Goal: Task Accomplishment & Management: Use online tool/utility

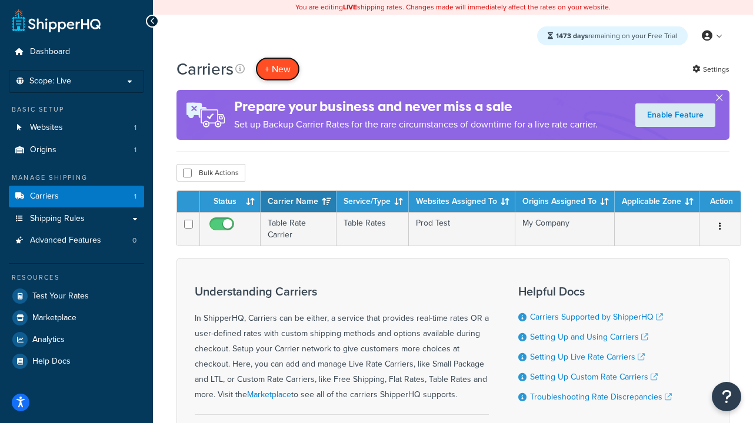
click at [278, 69] on button "+ New" at bounding box center [277, 69] width 45 height 24
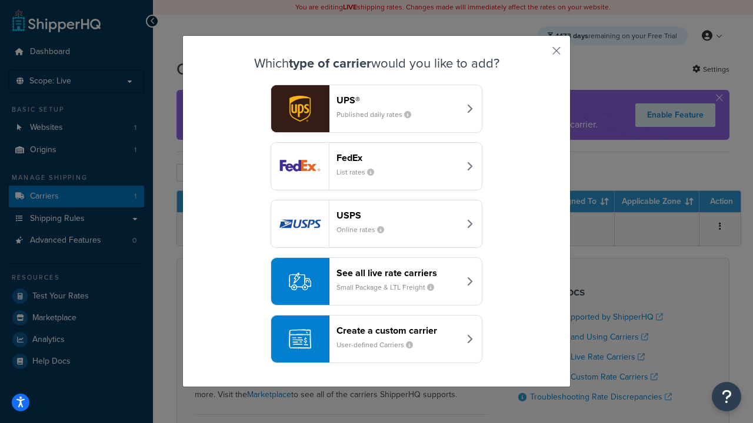
click at [398, 158] on header "FedEx" at bounding box center [397, 157] width 123 height 11
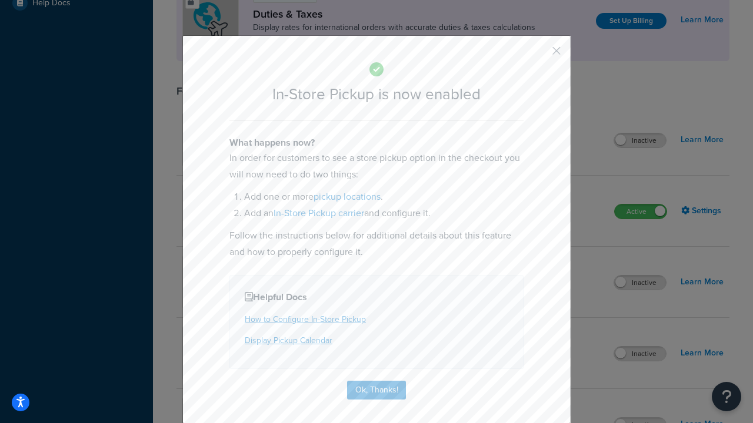
click at [539, 55] on button "button" at bounding box center [539, 55] width 3 height 3
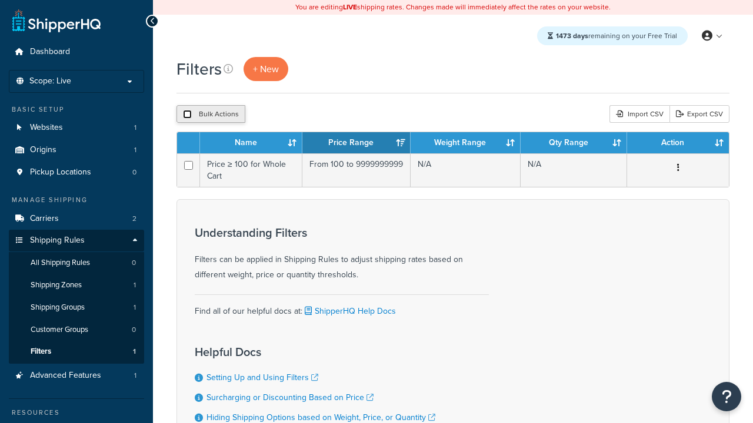
click at [187, 115] on input "checkbox" at bounding box center [187, 114] width 9 height 9
checkbox input "true"
click at [0, 0] on button "Delete" at bounding box center [0, 0] width 0 height 0
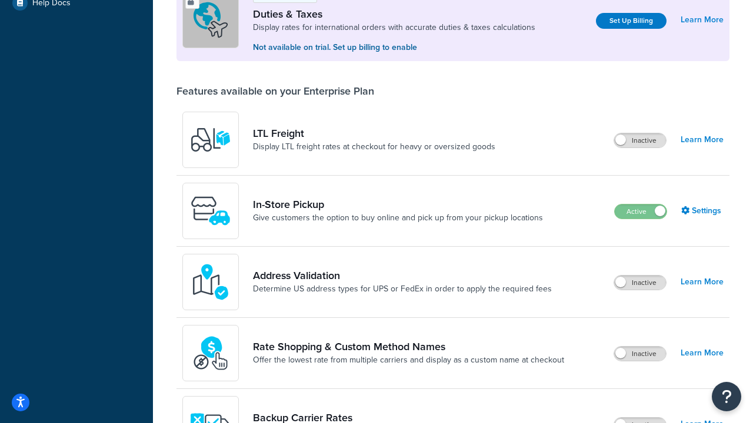
scroll to position [359, 0]
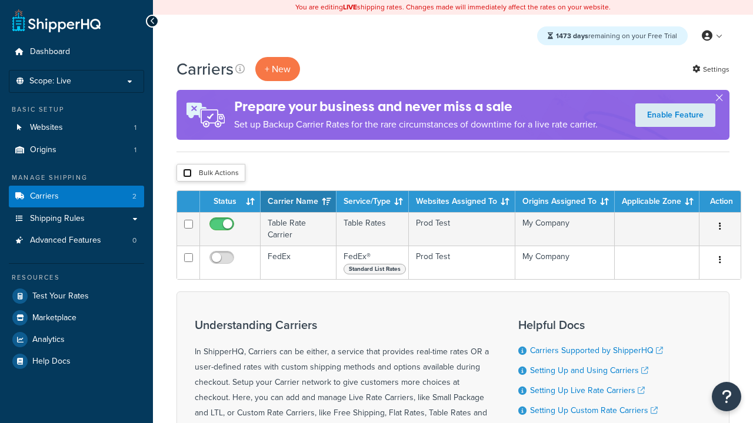
click at [187, 173] on input "checkbox" at bounding box center [187, 173] width 9 height 9
checkbox input "true"
click at [0, 0] on button "Delete" at bounding box center [0, 0] width 0 height 0
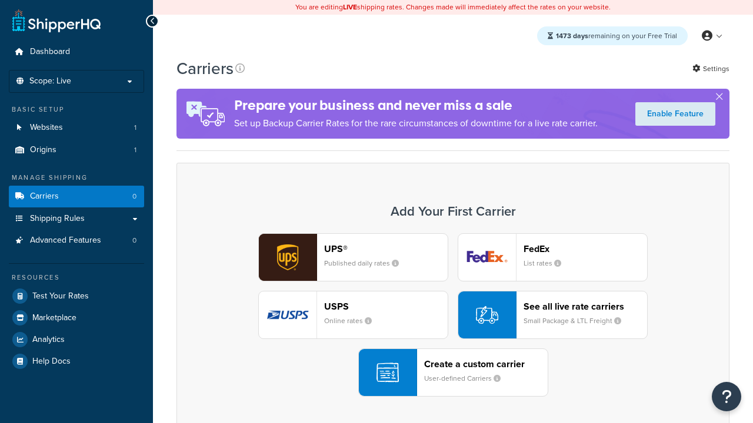
click at [453, 315] on div "UPS® Published daily rates FedEx List rates USPS Online rates See all live rate…" at bounding box center [453, 315] width 528 height 164
click at [453, 373] on div "Create a custom carrier User-defined Carriers" at bounding box center [486, 373] width 124 height 28
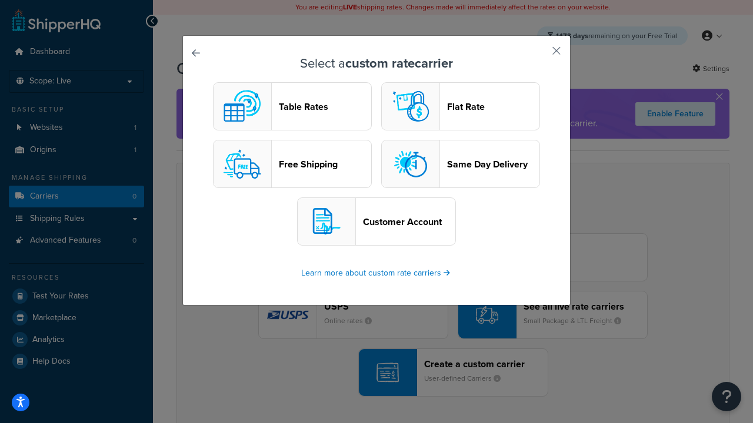
click at [292, 106] on header "Table Rates" at bounding box center [325, 106] width 92 height 11
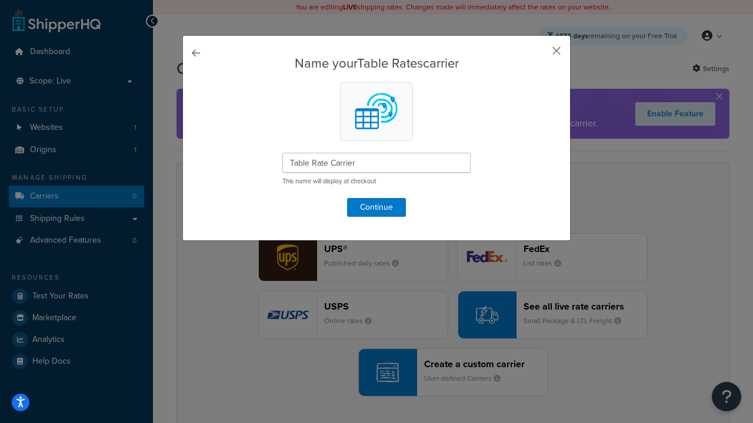
click at [539, 55] on button "button" at bounding box center [539, 55] width 3 height 3
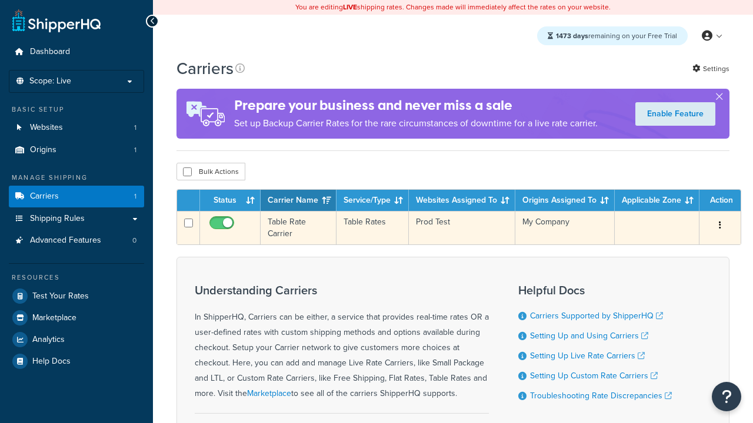
click at [720, 228] on icon "button" at bounding box center [720, 225] width 2 height 8
click at [0, 0] on link "Edit" at bounding box center [0, 0] width 0 height 0
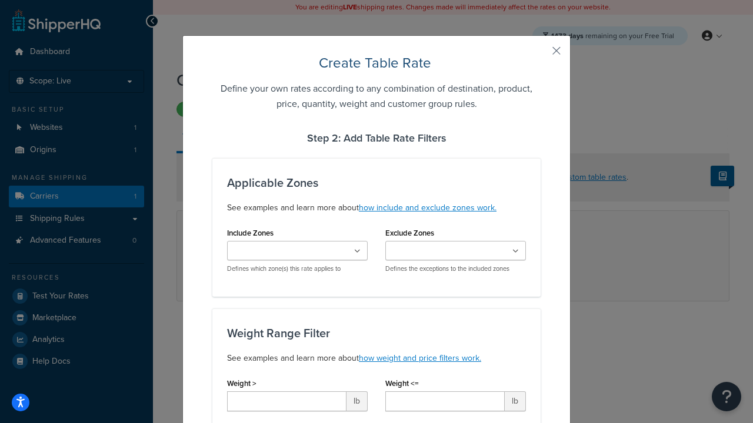
type input "10"
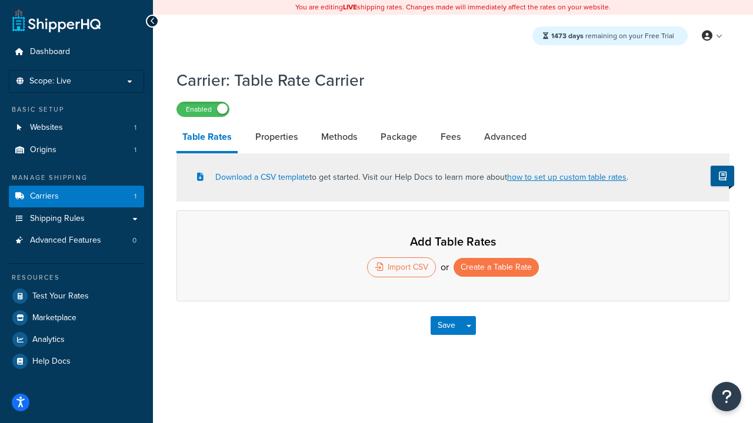
select select "25"
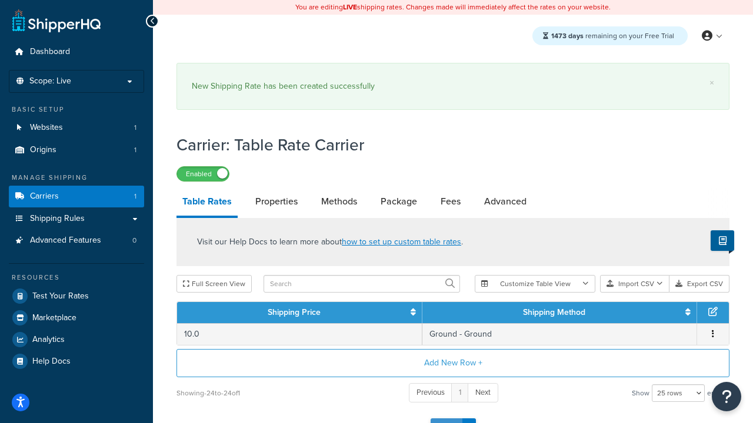
click at [446, 419] on button "Save" at bounding box center [447, 428] width 32 height 19
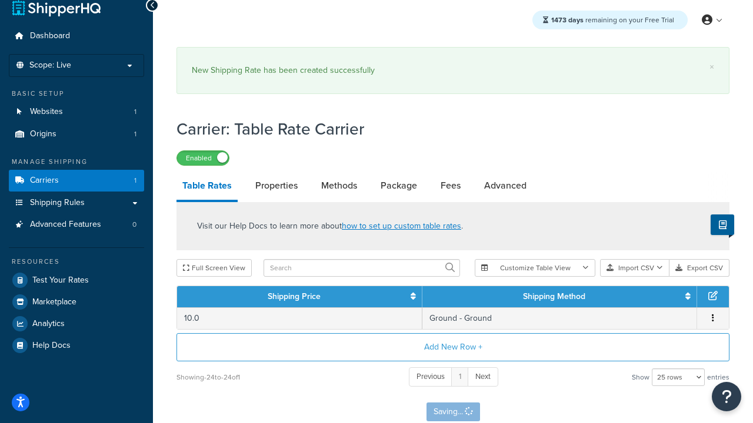
scroll to position [0, 0]
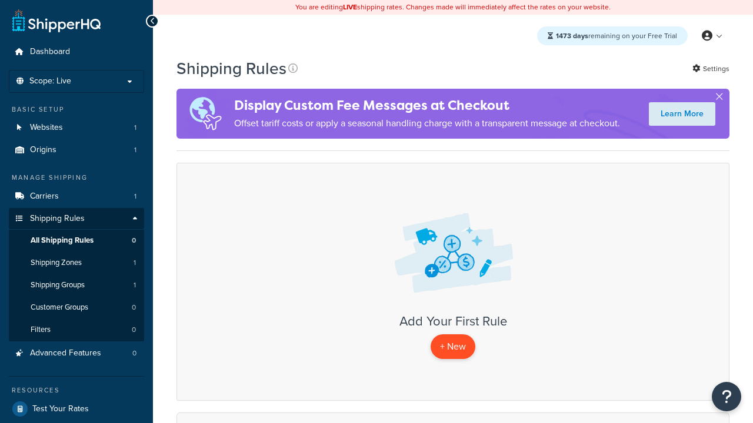
click at [453, 347] on p "+ New" at bounding box center [453, 347] width 45 height 24
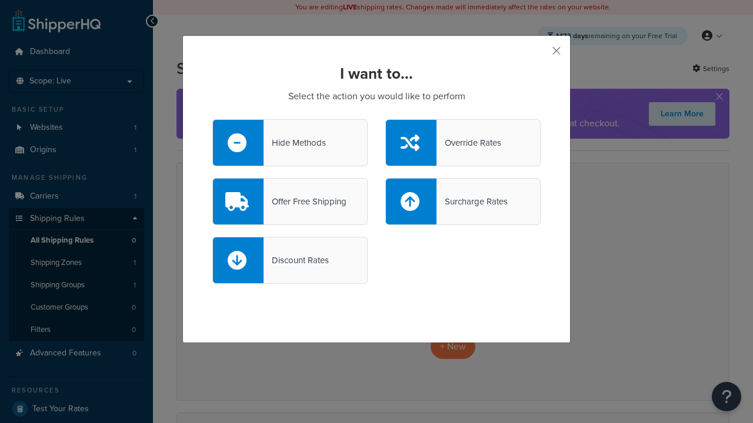
click at [463, 143] on div "Override Rates" at bounding box center [468, 143] width 65 height 16
click at [0, 0] on input "Override Rates" at bounding box center [0, 0] width 0 height 0
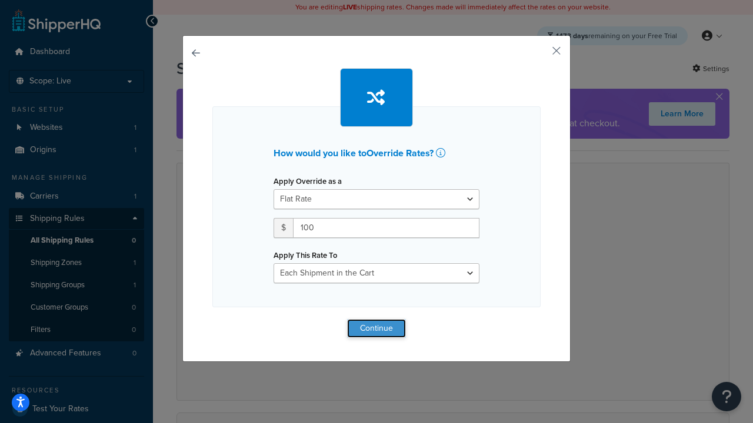
click at [376, 328] on button "Continue" at bounding box center [376, 328] width 59 height 19
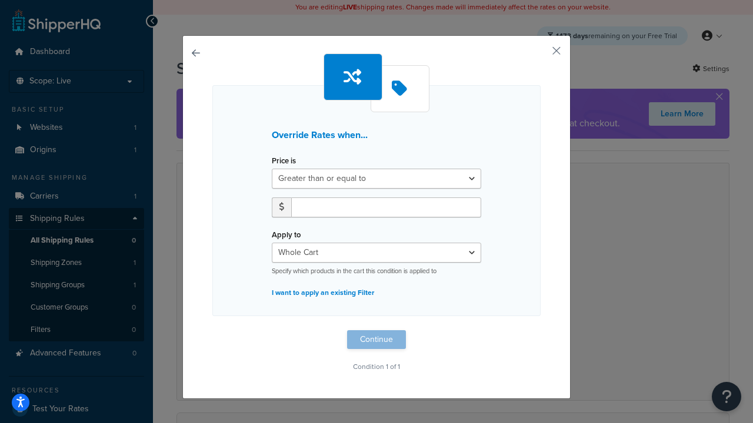
click at [283, 161] on label "Price is" at bounding box center [284, 160] width 24 height 9
click at [283, 169] on select "Greater than or equal to Between or equal to Less than or equal to" at bounding box center [376, 179] width 209 height 20
click at [386, 207] on input "number" at bounding box center [386, 208] width 190 height 20
type input "100"
click at [376, 340] on button "Continue" at bounding box center [376, 340] width 59 height 19
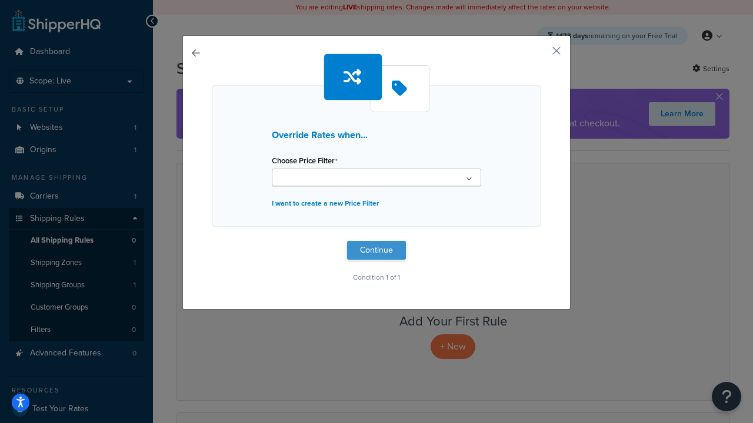
click at [376, 251] on button "Continue" at bounding box center [376, 250] width 59 height 19
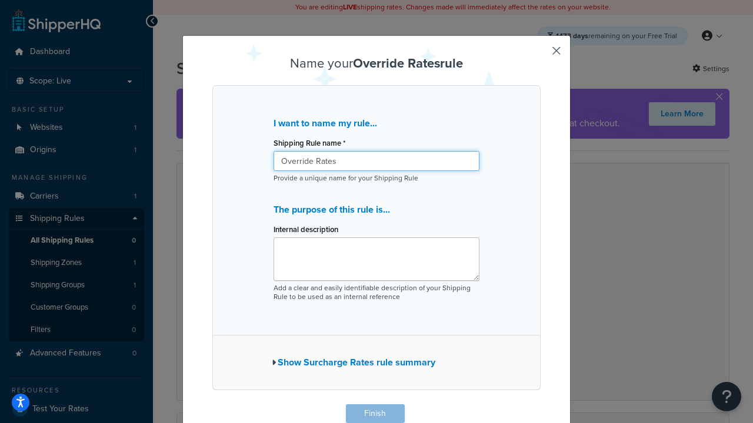
type input "Override Rates"
click at [375, 414] on button "Finish" at bounding box center [375, 414] width 59 height 19
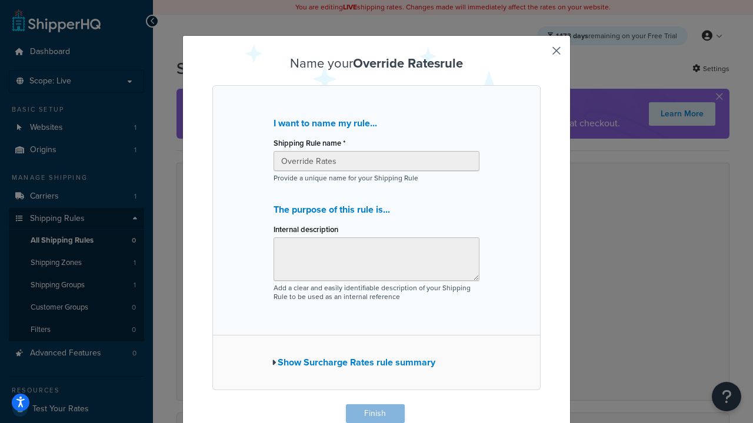
scroll to position [1, 0]
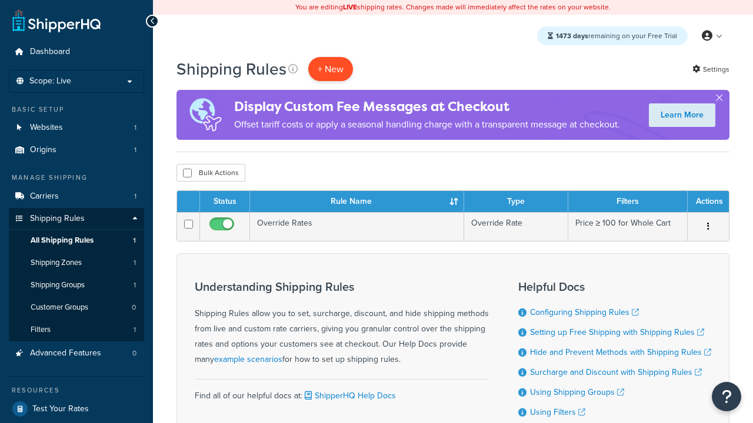
click at [331, 69] on p "+ New" at bounding box center [330, 69] width 45 height 24
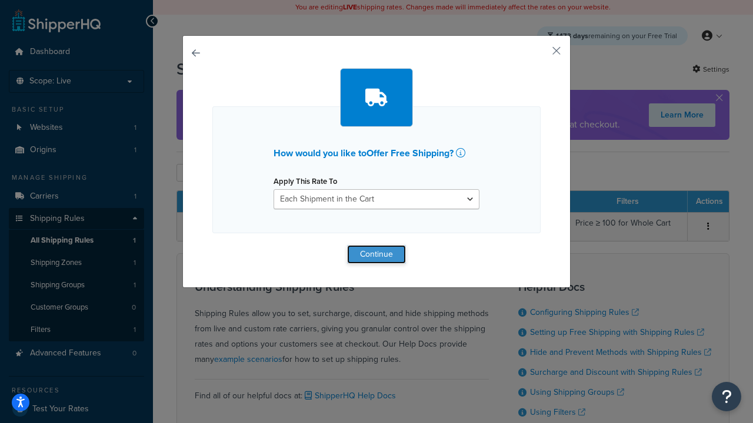
click at [376, 254] on button "Continue" at bounding box center [376, 254] width 59 height 19
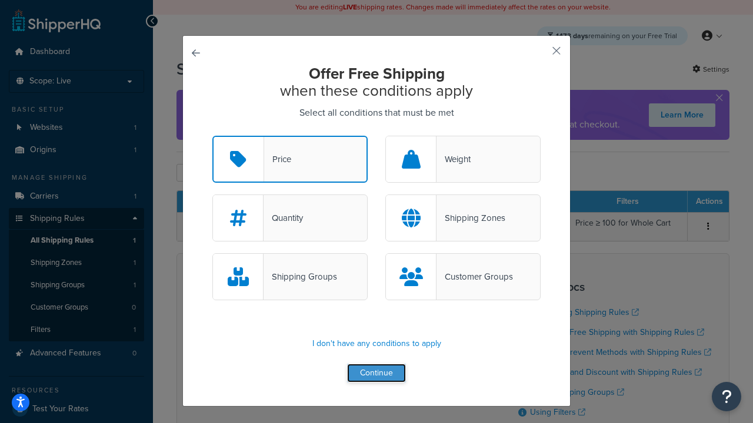
click at [376, 374] on button "Continue" at bounding box center [376, 373] width 59 height 19
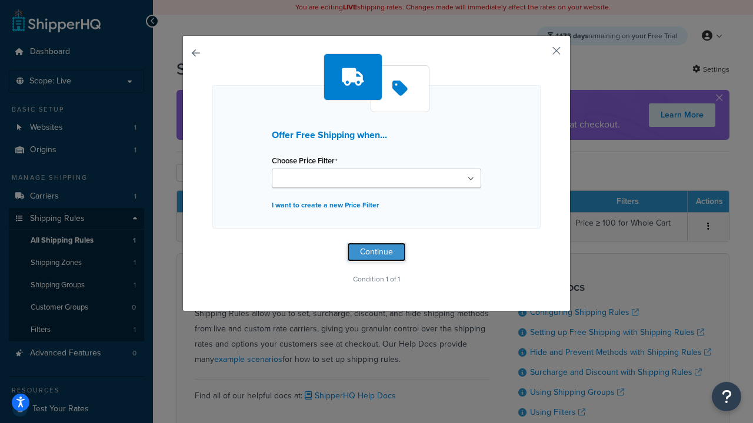
click at [376, 252] on button "Continue" at bounding box center [376, 252] width 59 height 19
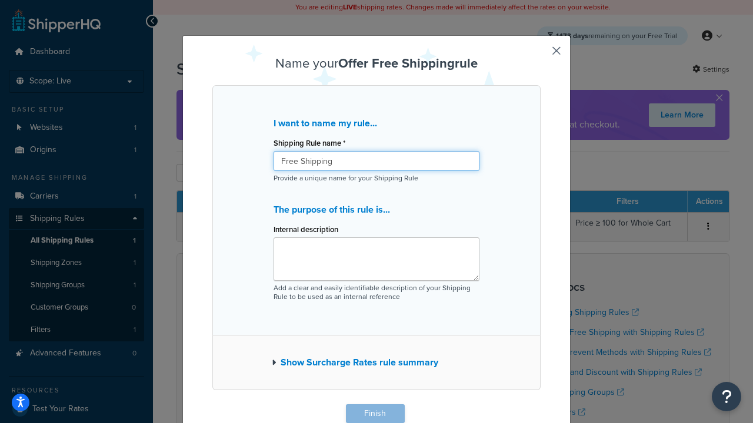
type input "Free Shipping"
click at [375, 414] on button "Finish" at bounding box center [375, 414] width 59 height 19
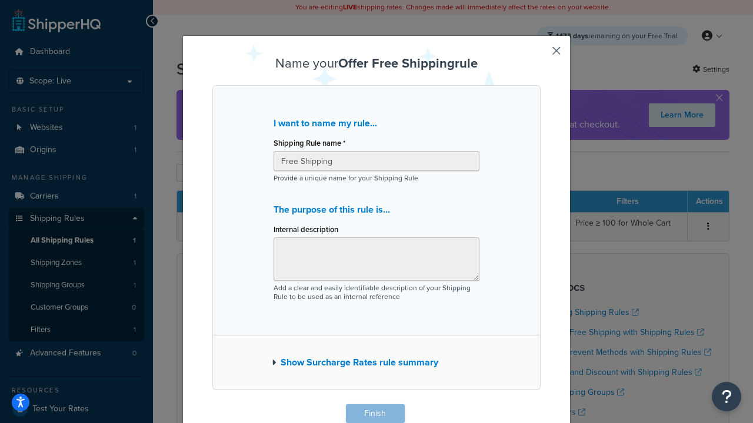
scroll to position [1, 0]
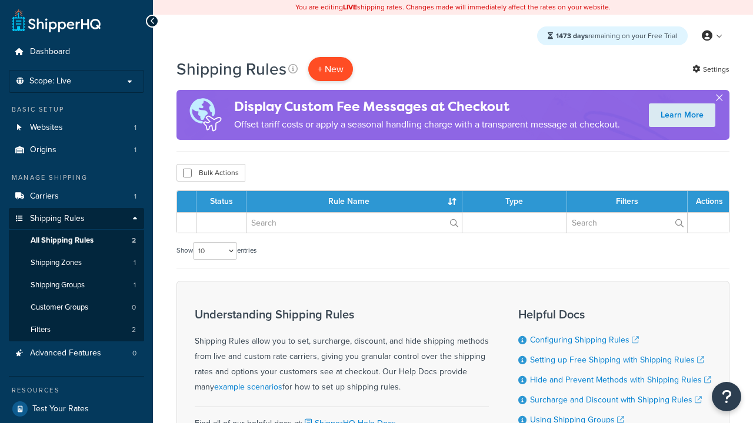
click at [331, 69] on p "+ New" at bounding box center [330, 69] width 45 height 24
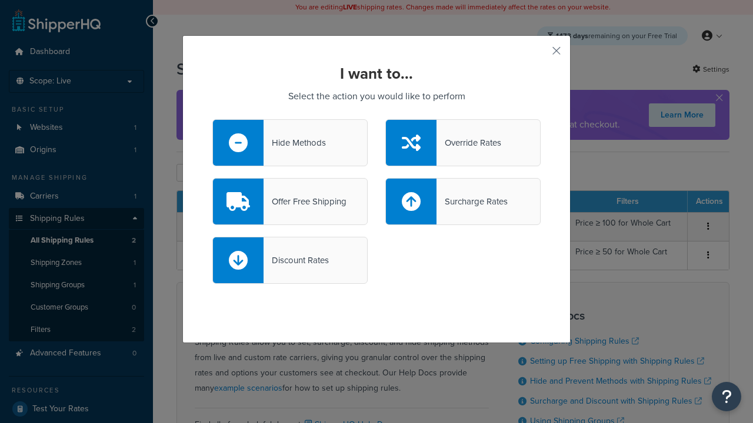
click at [463, 202] on div "Surcharge Rates" at bounding box center [471, 201] width 71 height 16
click at [0, 0] on input "Surcharge Rates" at bounding box center [0, 0] width 0 height 0
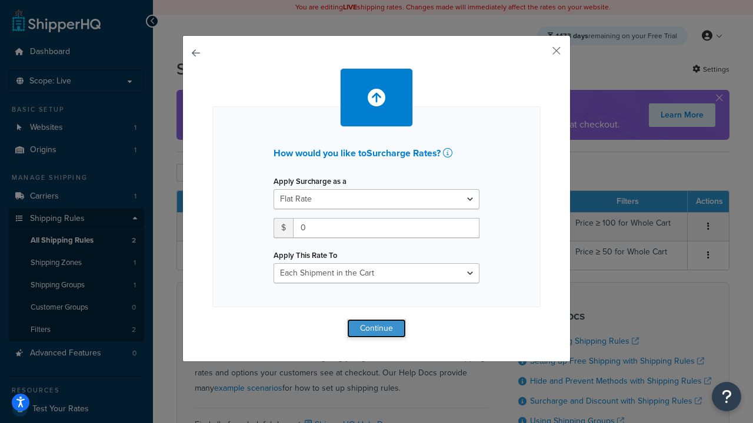
click at [376, 328] on button "Continue" at bounding box center [376, 328] width 59 height 19
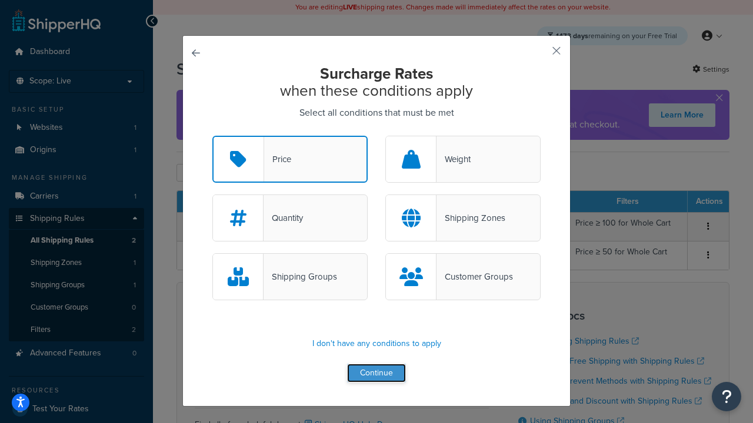
click at [376, 374] on button "Continue" at bounding box center [376, 373] width 59 height 19
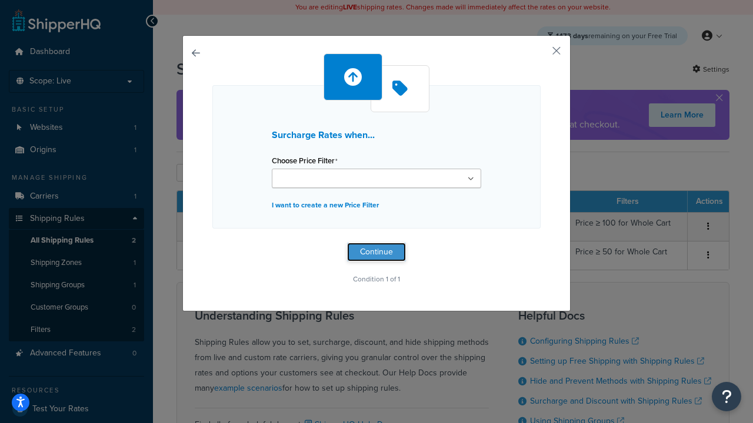
click at [376, 252] on button "Continue" at bounding box center [376, 252] width 59 height 19
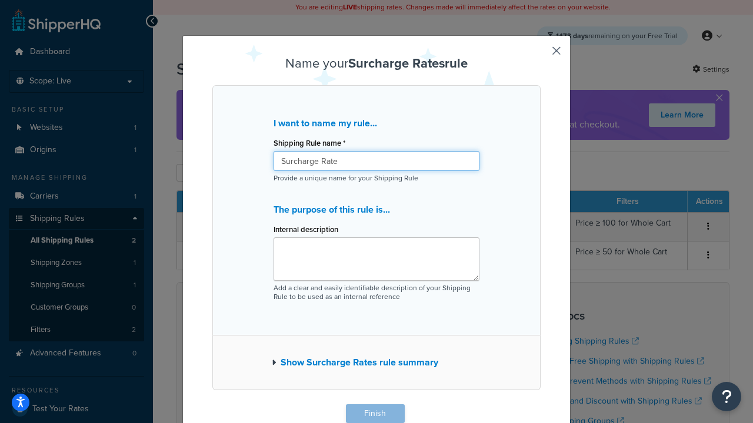
type input "Surcharge Rate"
click at [375, 414] on button "Finish" at bounding box center [375, 414] width 59 height 19
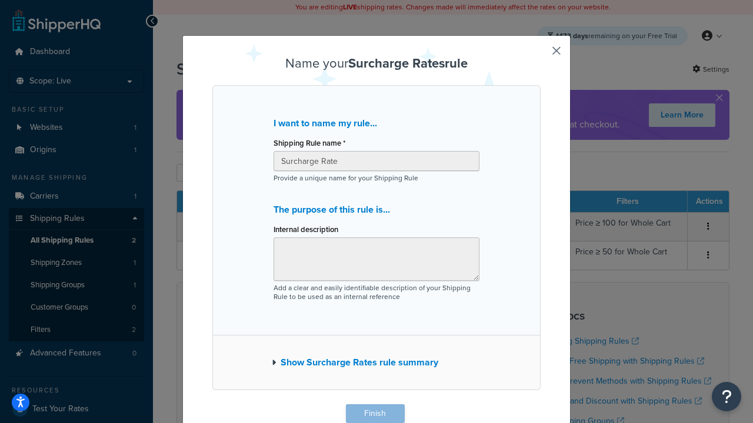
scroll to position [1, 0]
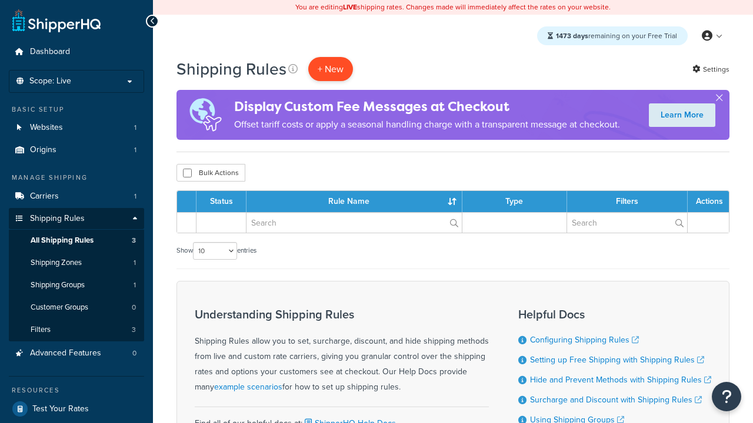
click at [331, 69] on p "+ New" at bounding box center [330, 69] width 45 height 24
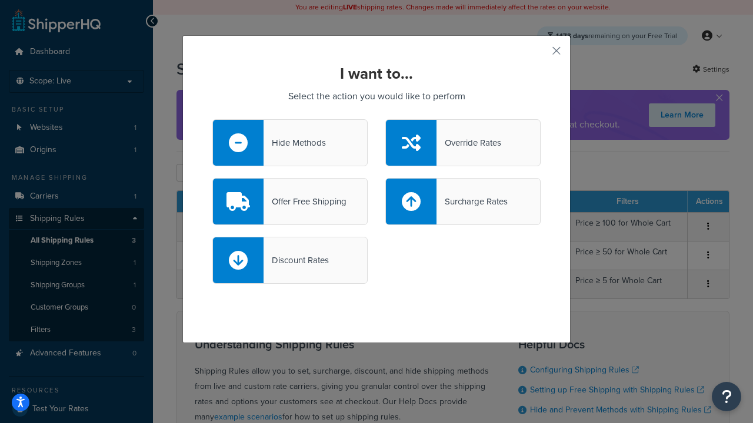
click at [290, 261] on div "Discount Rates" at bounding box center [295, 260] width 65 height 16
click at [0, 0] on input "Discount Rates" at bounding box center [0, 0] width 0 height 0
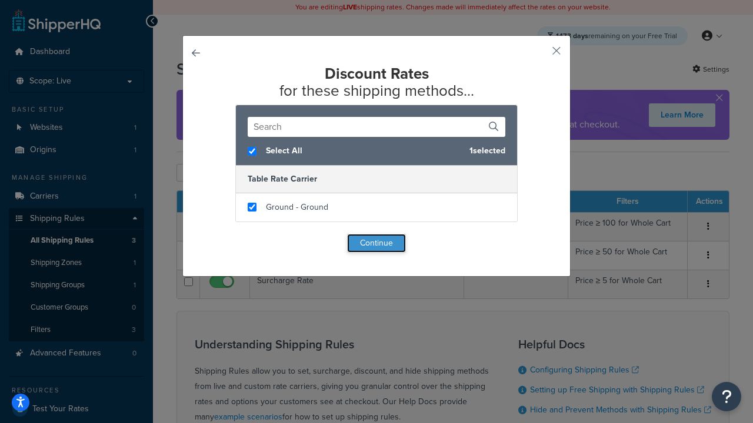
click at [376, 243] on button "Continue" at bounding box center [376, 243] width 59 height 19
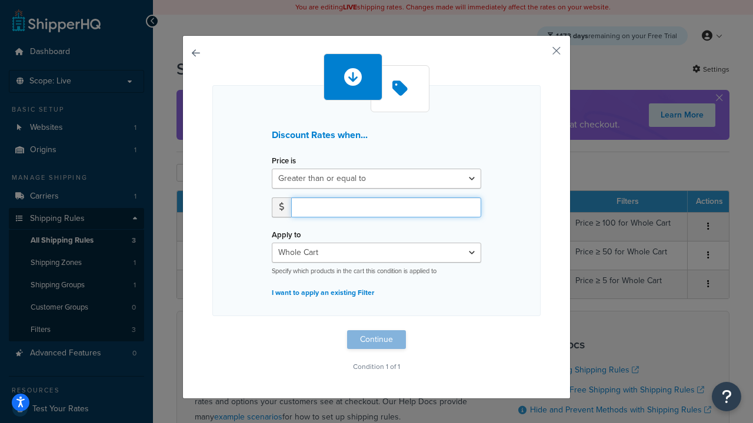
click at [386, 207] on input "number" at bounding box center [386, 208] width 190 height 20
type input "5"
click at [376, 340] on button "Continue" at bounding box center [376, 340] width 59 height 19
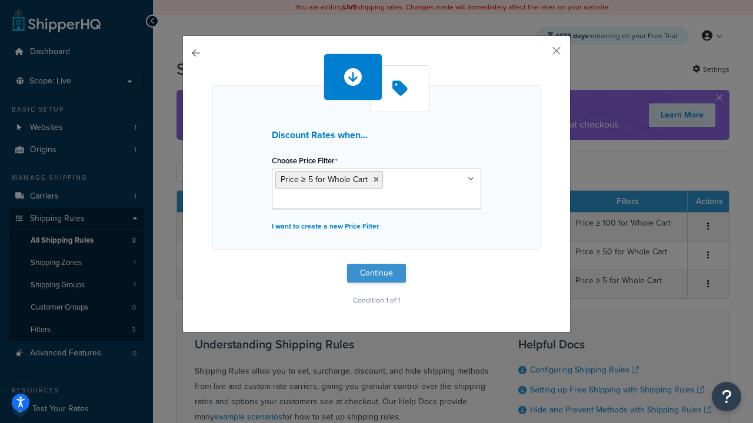
click at [376, 273] on button "Continue" at bounding box center [376, 273] width 59 height 19
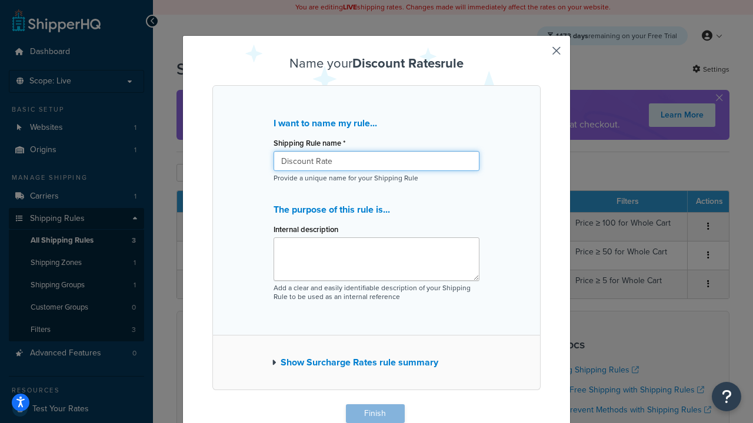
type input "Discount Rate"
click at [375, 414] on button "Finish" at bounding box center [375, 414] width 59 height 19
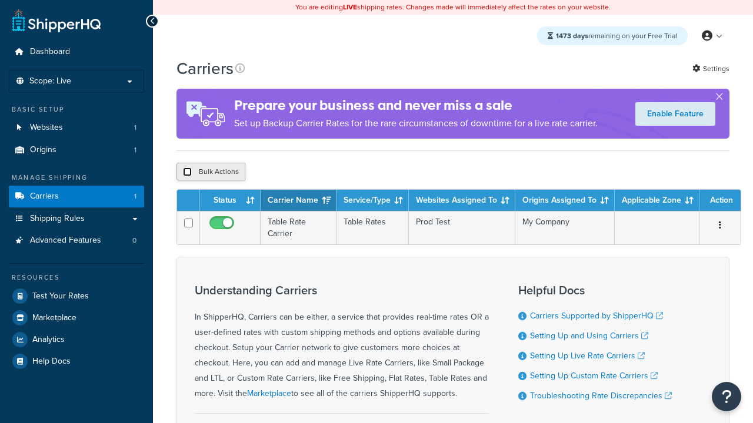
click at [187, 172] on input "checkbox" at bounding box center [187, 172] width 9 height 9
checkbox input "true"
click at [0, 0] on button "Delete" at bounding box center [0, 0] width 0 height 0
